Goal: Information Seeking & Learning: Find specific fact

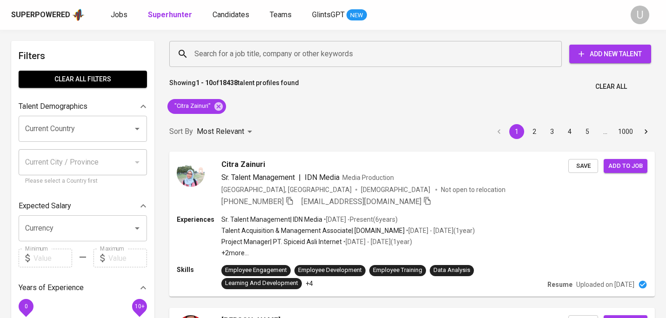
click at [222, 105] on icon at bounding box center [218, 106] width 8 height 8
click at [224, 63] on div "Search for a job title, company or other keywords" at bounding box center [365, 54] width 393 height 26
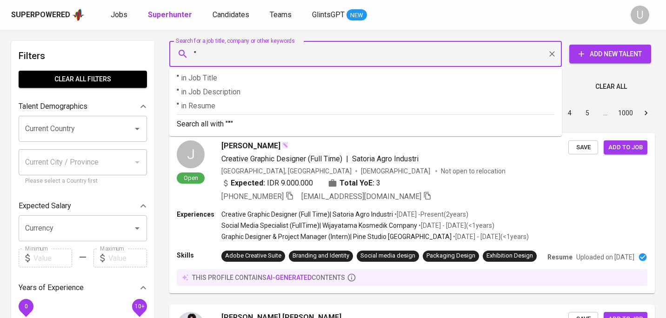
paste input "[PERSON_NAME]"
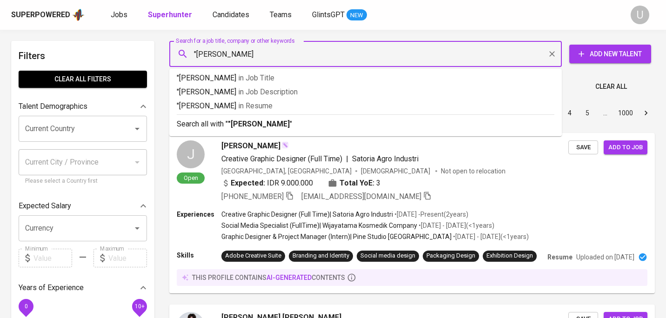
type input ""Rahmat Dwi Syaputra""
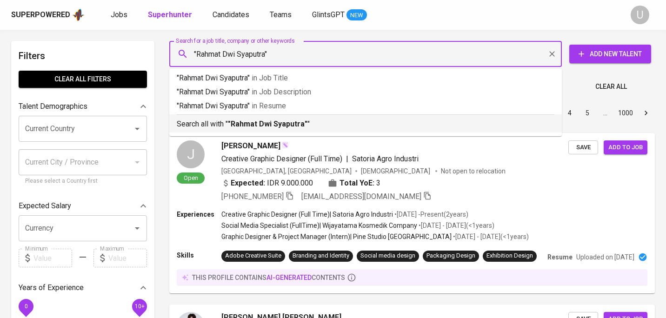
click at [237, 122] on b ""Rahmat Dwi Syaputra"" at bounding box center [268, 124] width 80 height 9
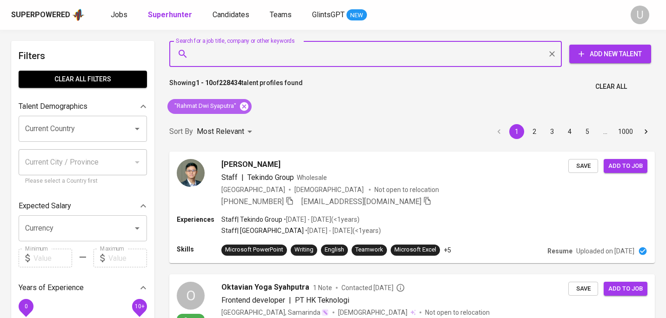
click at [244, 109] on icon at bounding box center [244, 106] width 8 height 8
click at [236, 58] on input "Search for a job title, company or other keywords" at bounding box center [368, 54] width 352 height 18
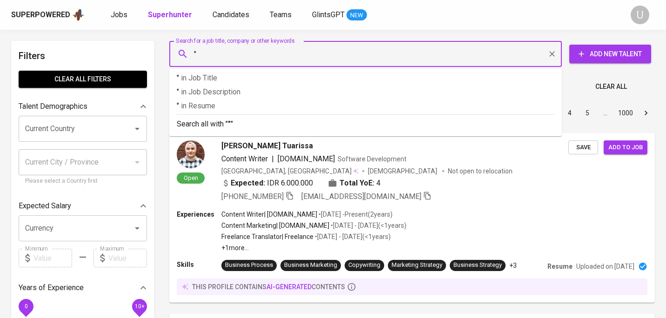
paste input "[PERSON_NAME]"
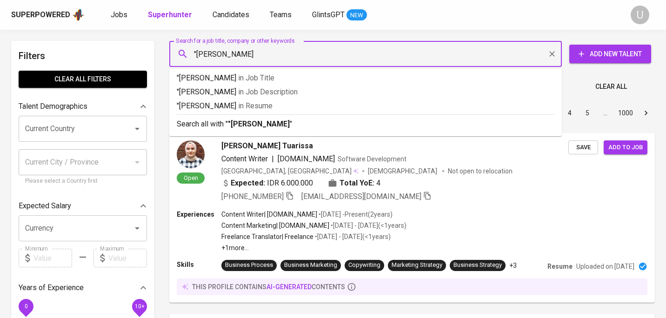
type input ""[PERSON_NAME]""
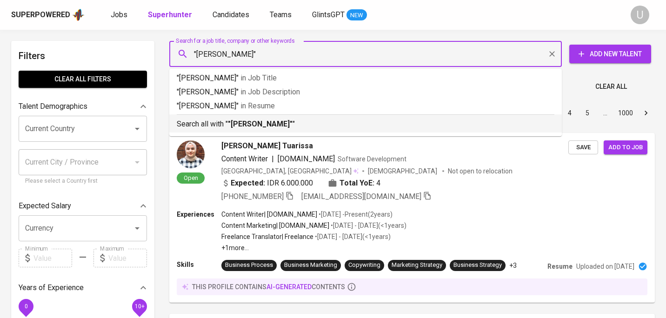
click at [241, 122] on b ""[PERSON_NAME]"" at bounding box center [260, 124] width 65 height 9
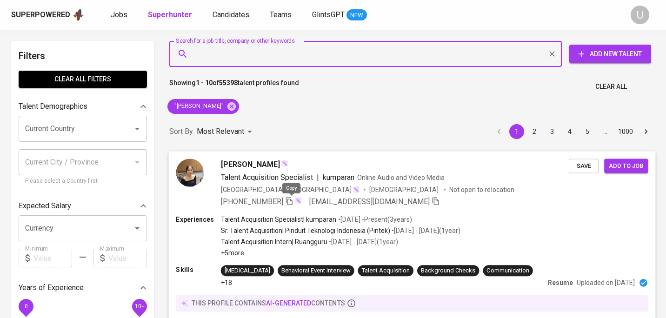
click at [291, 201] on icon "button" at bounding box center [289, 201] width 8 height 8
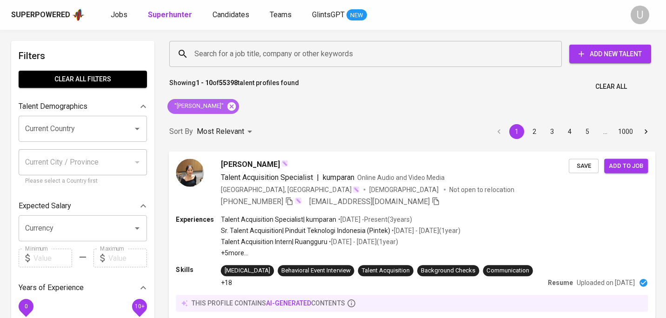
click at [236, 107] on icon at bounding box center [231, 106] width 8 height 8
click at [240, 60] on input "Search for a job title, company or other keywords" at bounding box center [368, 54] width 352 height 18
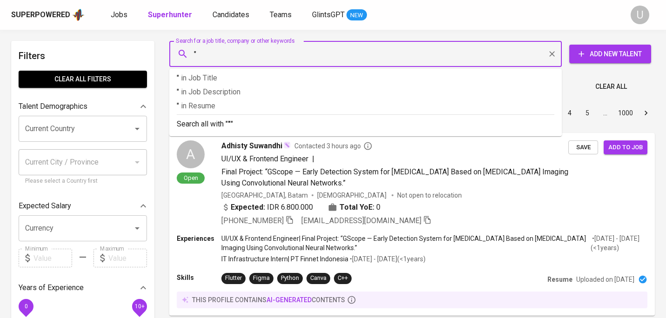
paste input "[PERSON_NAME]"
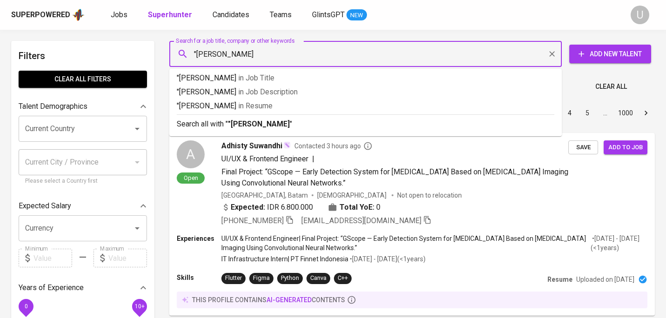
type input ""[PERSON_NAME]""
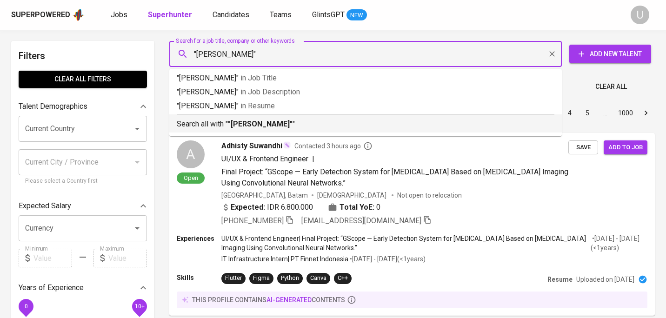
click at [252, 124] on b ""[PERSON_NAME]"" at bounding box center [260, 124] width 65 height 9
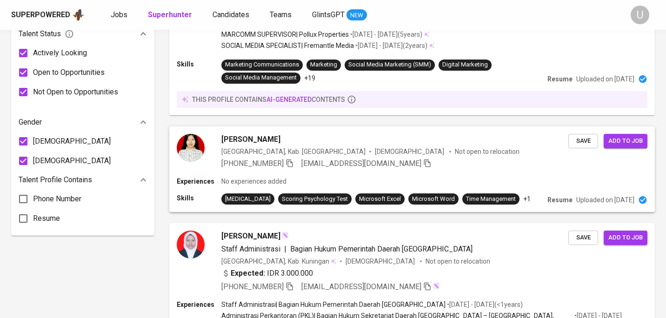
scroll to position [572, 0]
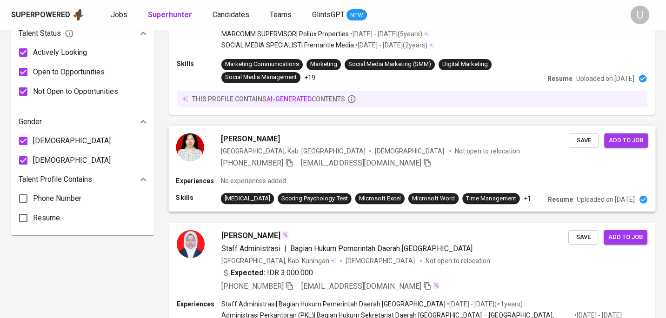
click at [324, 174] on div "Natasya Eriana Indonesia, Kab. Garut [DEMOGRAPHIC_DATA] Not open to relocation …" at bounding box center [411, 151] width 487 height 50
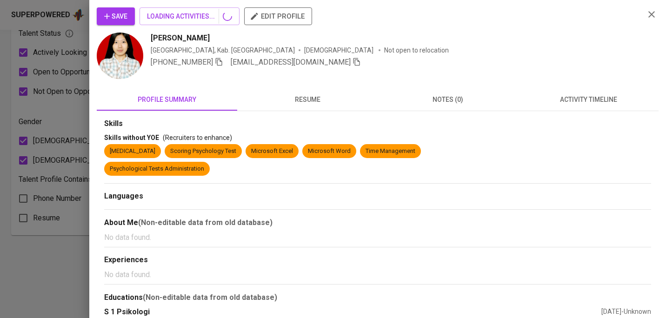
click at [300, 96] on span "resume" at bounding box center [307, 100] width 129 height 12
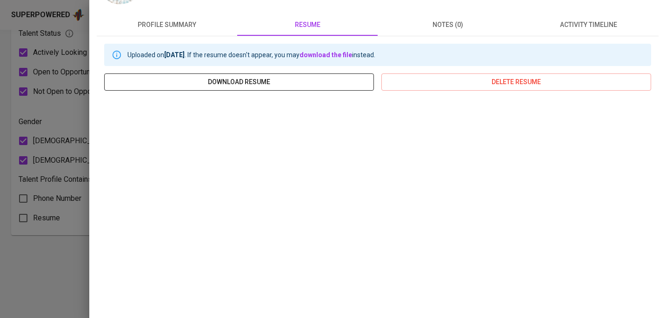
scroll to position [149, 0]
